Goal: Navigation & Orientation: Find specific page/section

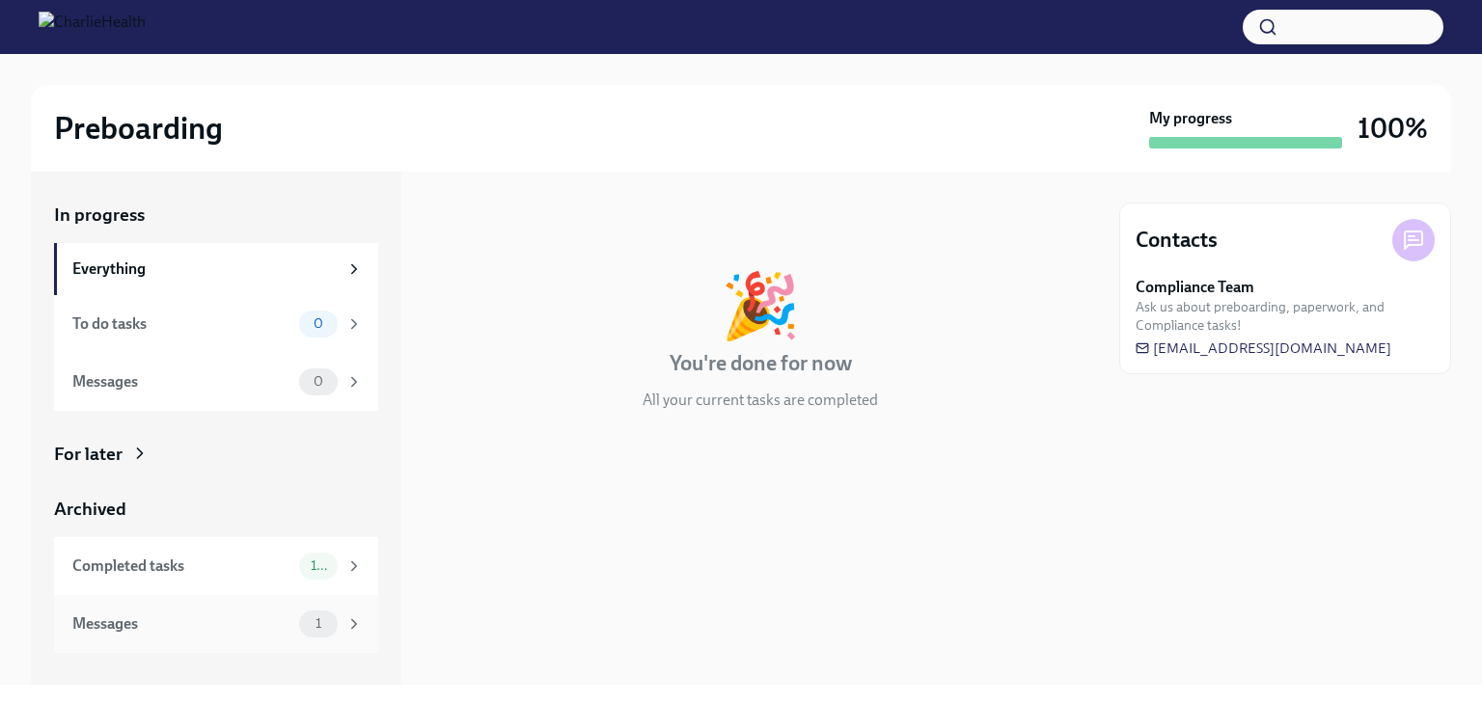
click at [266, 619] on div "Messages" at bounding box center [181, 623] width 219 height 21
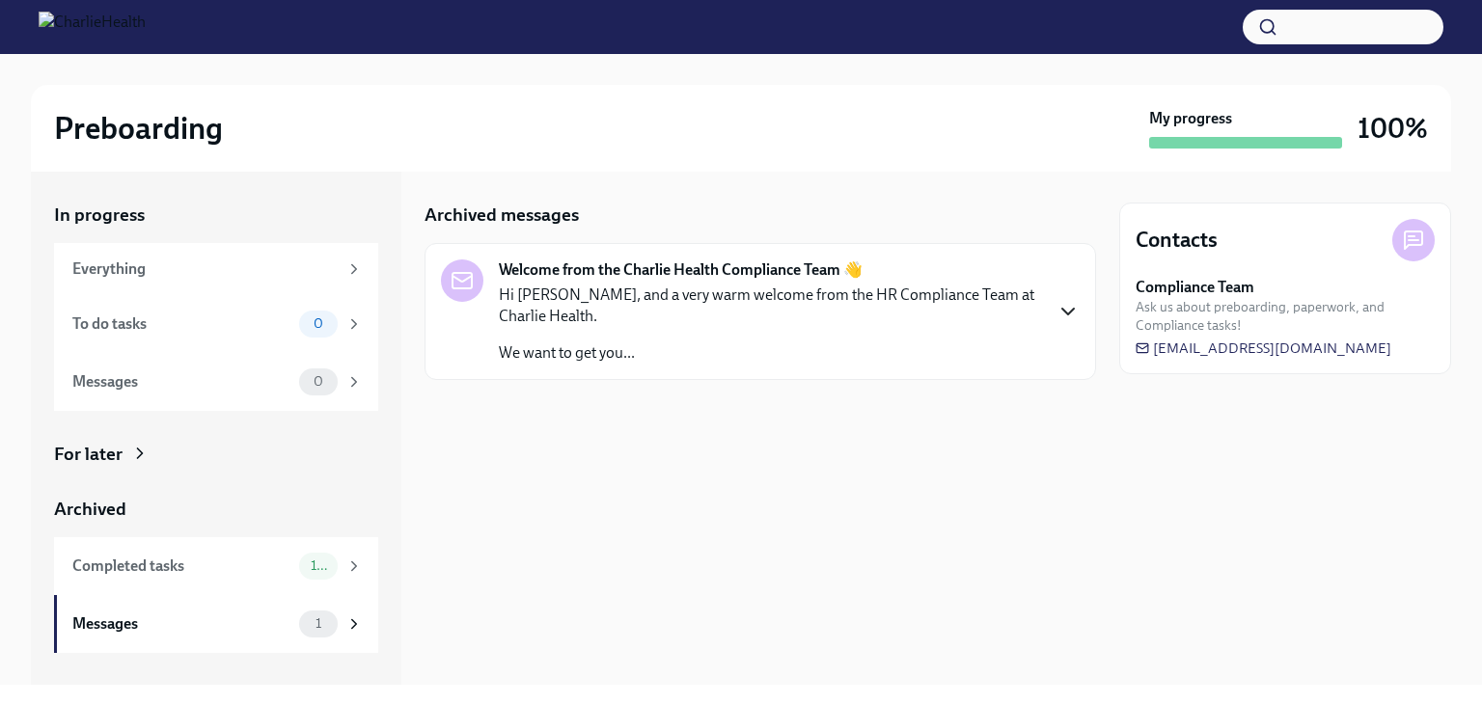
click at [1061, 312] on icon "button" at bounding box center [1067, 311] width 23 height 23
